Goal: Book appointment/travel/reservation

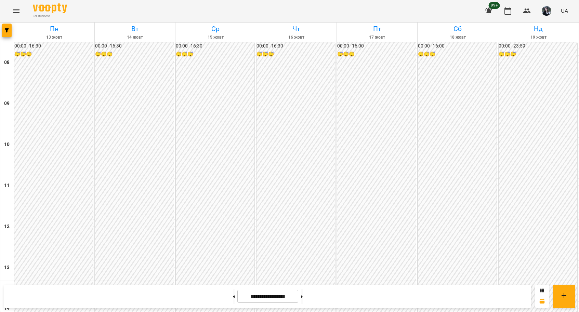
scroll to position [335, 0]
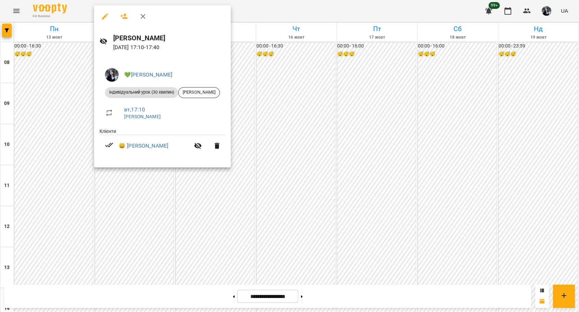
click at [160, 181] on div at bounding box center [289, 156] width 579 height 312
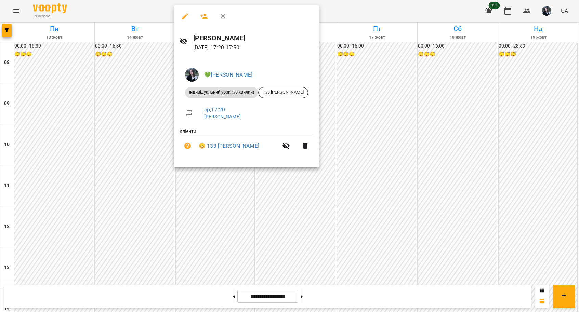
click at [210, 180] on div at bounding box center [289, 156] width 579 height 312
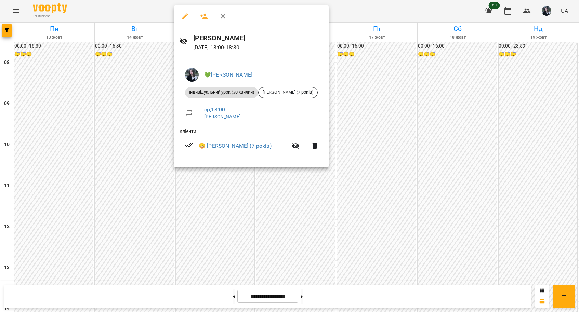
click at [214, 175] on div at bounding box center [289, 156] width 579 height 312
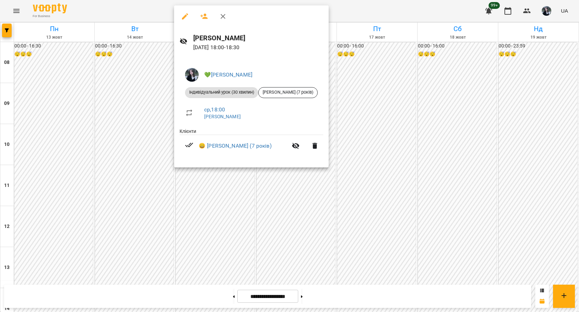
click at [219, 179] on div at bounding box center [289, 156] width 579 height 312
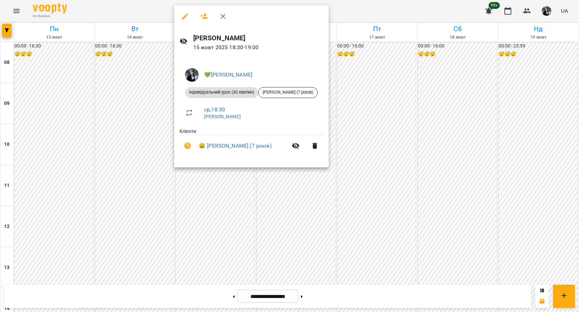
click at [221, 180] on div at bounding box center [289, 156] width 579 height 312
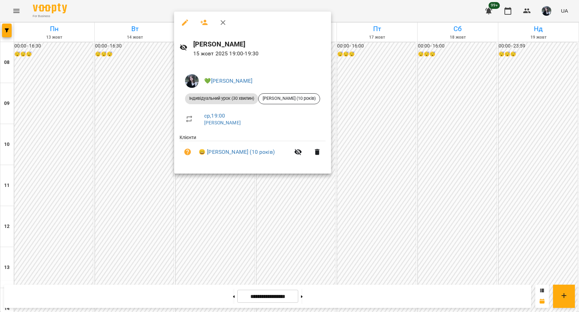
click at [224, 189] on div at bounding box center [289, 156] width 579 height 312
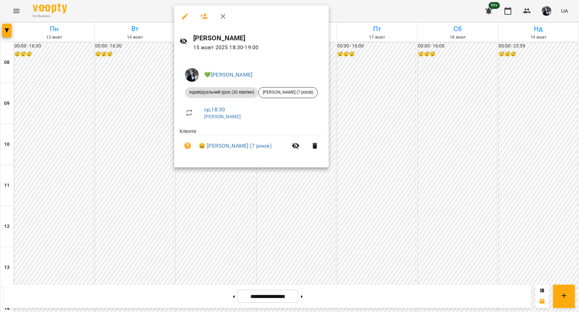
drag, startPoint x: 191, startPoint y: 184, endPoint x: 188, endPoint y: 161, distance: 22.7
click at [191, 183] on div at bounding box center [289, 156] width 579 height 312
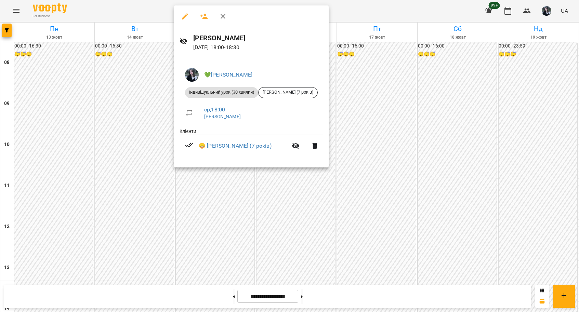
click at [199, 181] on div at bounding box center [289, 156] width 579 height 312
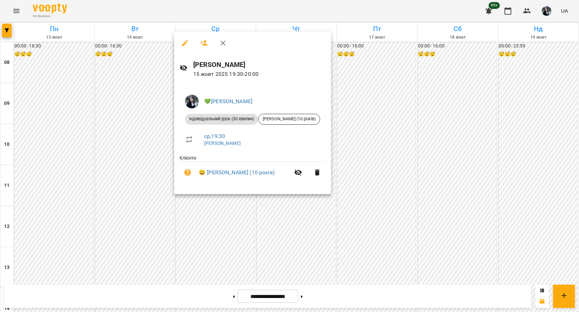
click at [203, 216] on div at bounding box center [289, 156] width 579 height 312
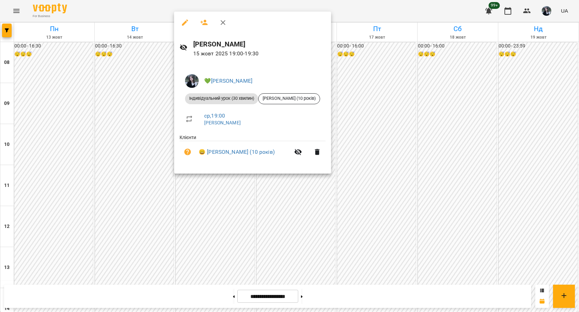
click at [211, 197] on div at bounding box center [289, 156] width 579 height 312
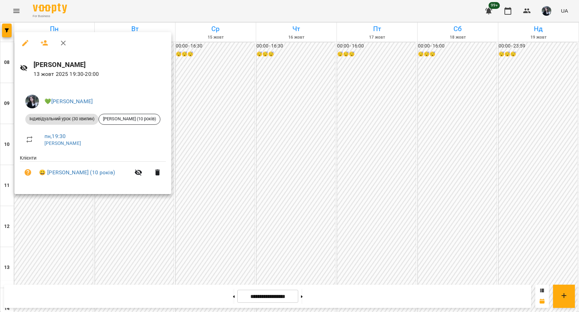
click at [222, 186] on div at bounding box center [289, 156] width 579 height 312
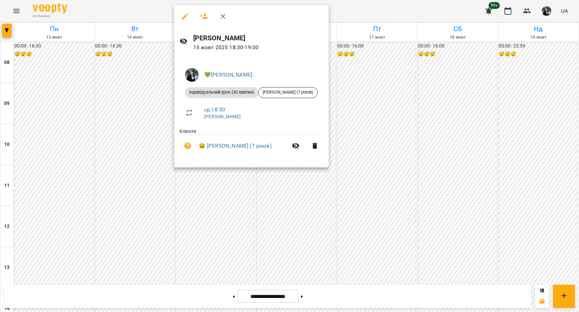
click at [225, 186] on div at bounding box center [289, 156] width 579 height 312
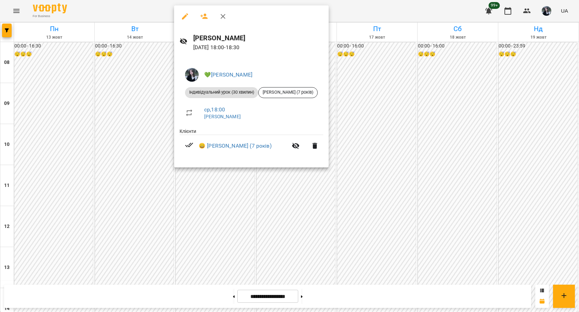
click at [226, 177] on div at bounding box center [289, 156] width 579 height 312
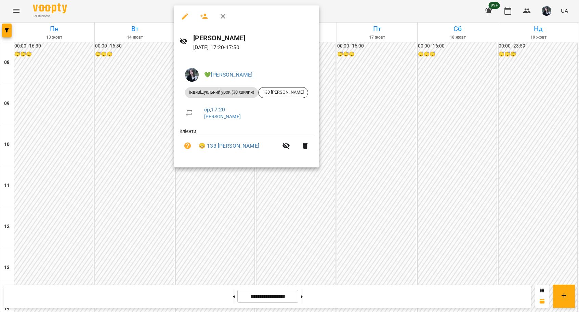
click at [235, 182] on div at bounding box center [289, 156] width 579 height 312
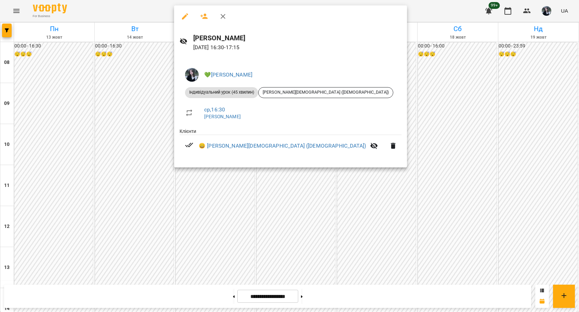
click at [234, 186] on div at bounding box center [289, 156] width 579 height 312
